Goal: Find specific page/section: Find specific page/section

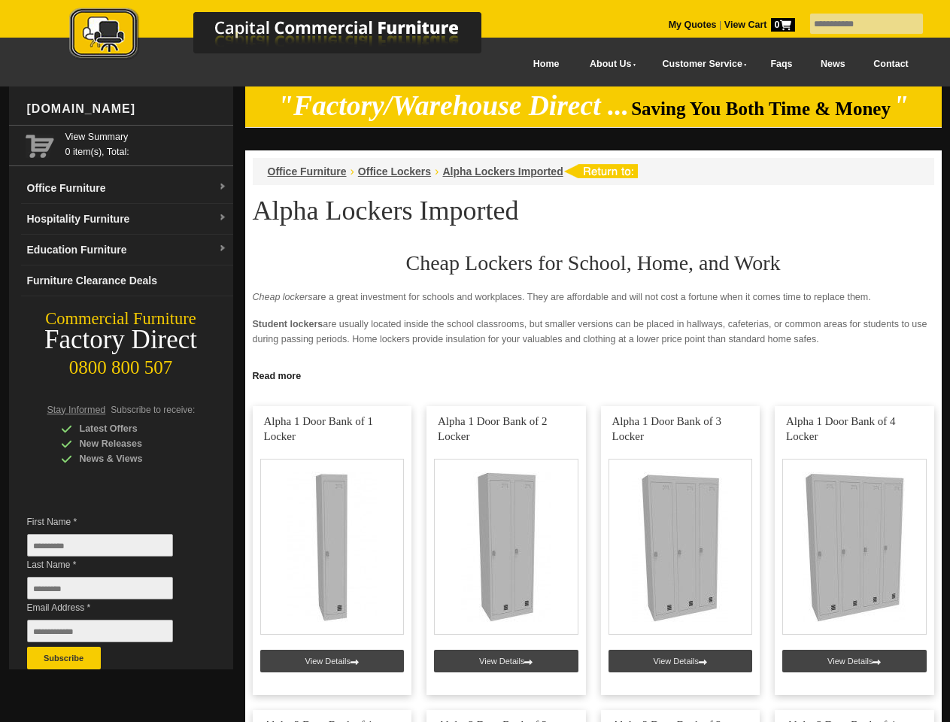
click at [857, 24] on input "text" at bounding box center [866, 24] width 113 height 20
click at [111, 592] on input "Last Name *" at bounding box center [100, 588] width 146 height 23
click at [64, 658] on button "Subscribe" at bounding box center [64, 658] width 74 height 23
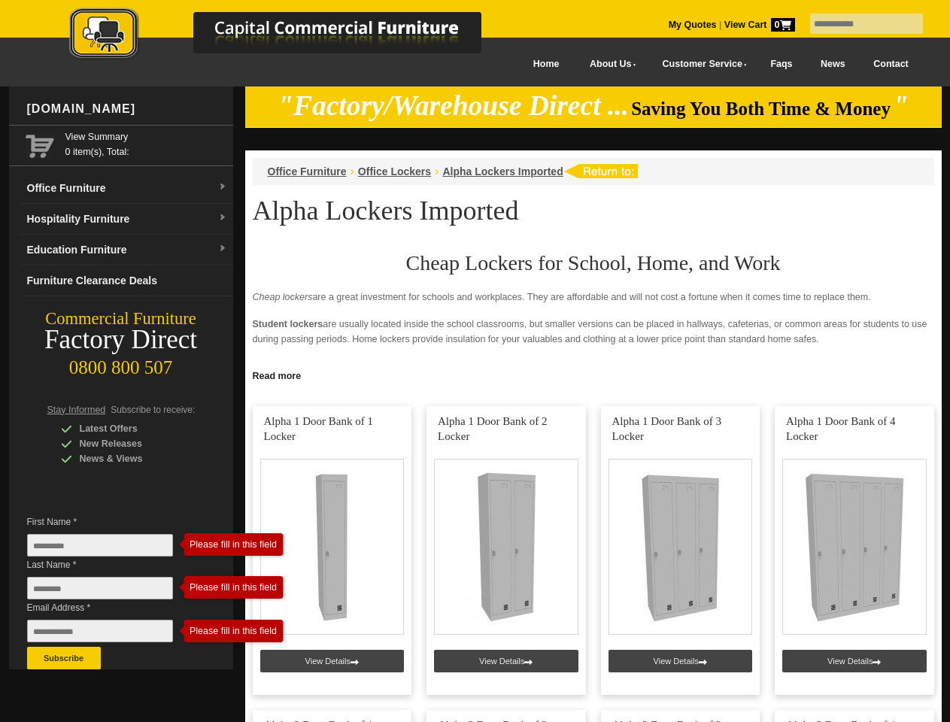
click at [593, 375] on link "Read more" at bounding box center [593, 374] width 696 height 19
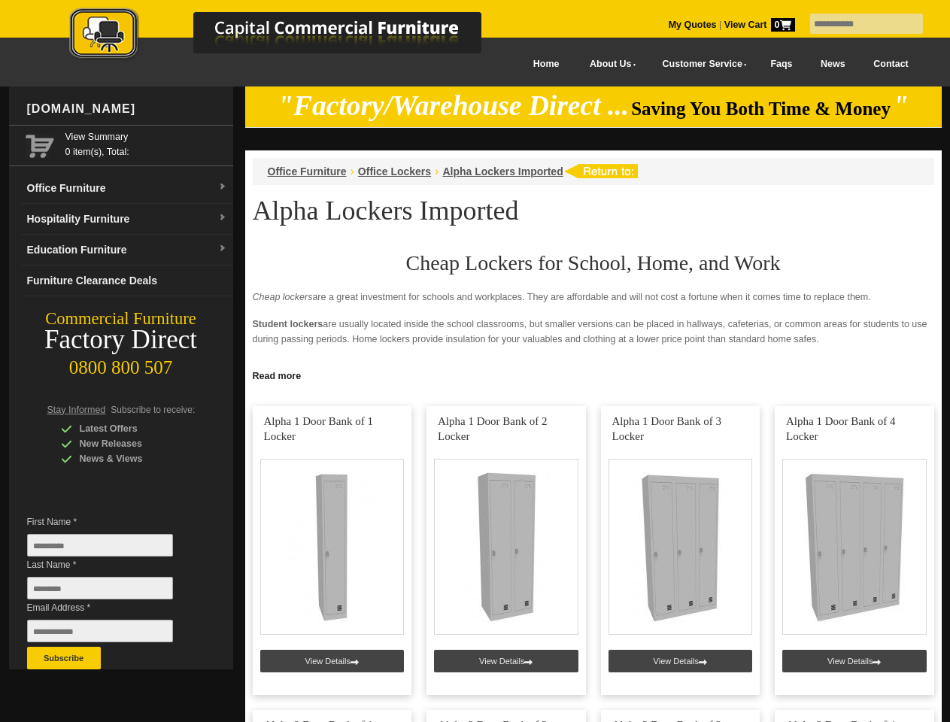
click at [857, 24] on input "text" at bounding box center [866, 24] width 113 height 20
click at [111, 592] on input "Last Name *" at bounding box center [100, 588] width 146 height 23
click at [64, 658] on button "Subscribe" at bounding box center [64, 658] width 74 height 23
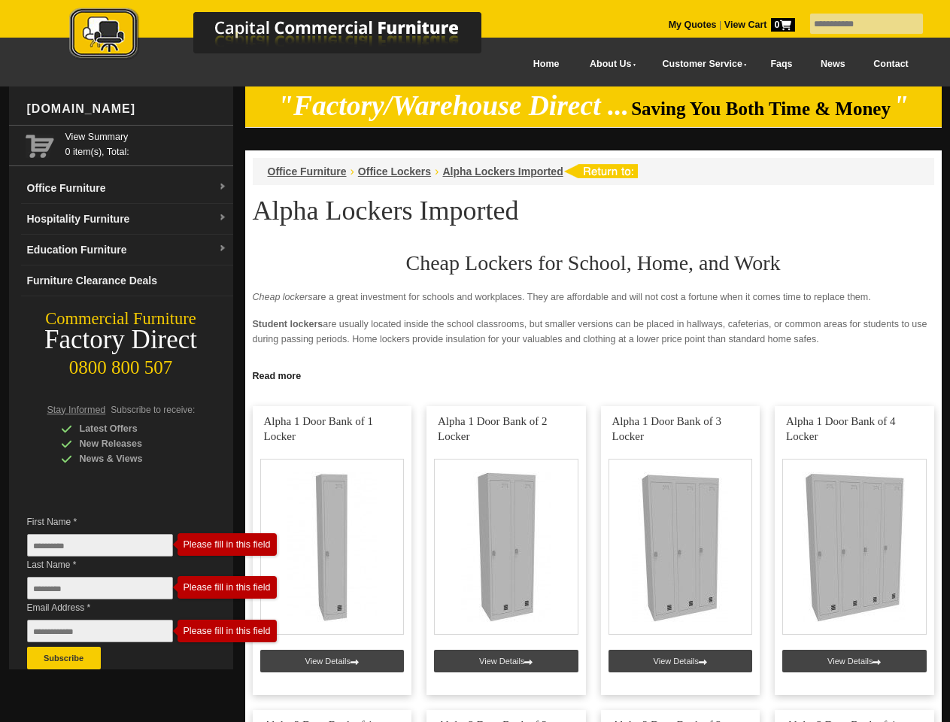
click at [593, 375] on link "Read more" at bounding box center [593, 374] width 696 height 19
